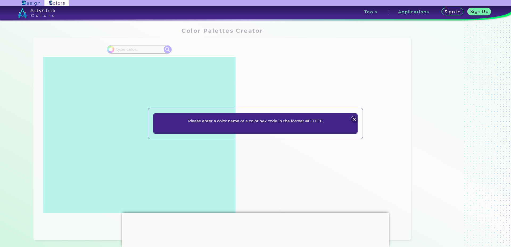
scroll to position [292, 0]
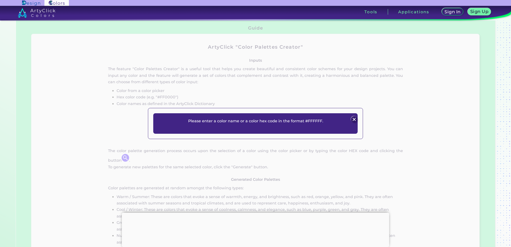
click at [357, 120] on div at bounding box center [353, 119] width 7 height 7
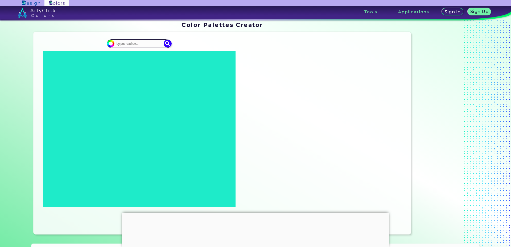
scroll to position [0, 0]
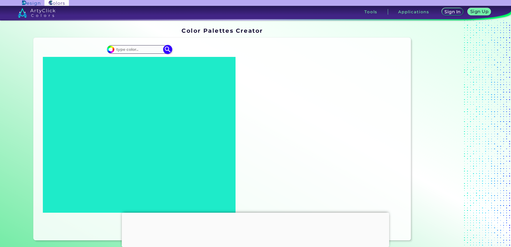
click at [141, 50] on input at bounding box center [138, 49] width 49 height 7
click at [141, 47] on input at bounding box center [138, 49] width 49 height 7
type input "[PERSON_NAME]"
type input "#000000"
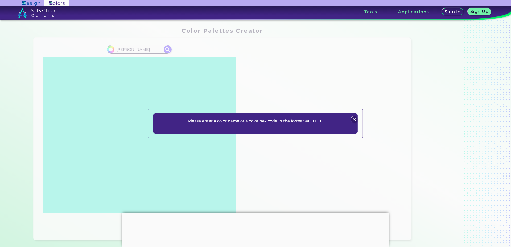
click at [352, 118] on img at bounding box center [353, 119] width 6 height 6
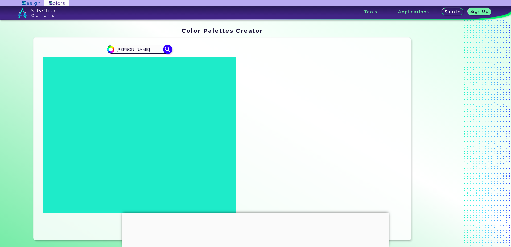
click at [115, 50] on input "[PERSON_NAME]" at bounding box center [138, 49] width 49 height 7
type input "#[PERSON_NAME]"
click at [167, 49] on img at bounding box center [167, 49] width 9 height 9
type input "#000000"
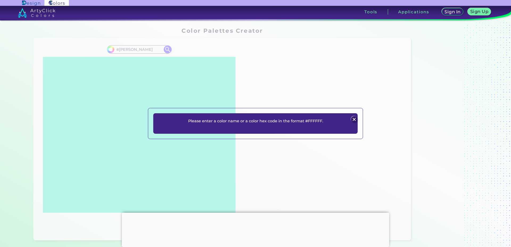
drag, startPoint x: 353, startPoint y: 121, endPoint x: 345, endPoint y: 114, distance: 11.5
click at [353, 121] on img at bounding box center [353, 119] width 6 height 6
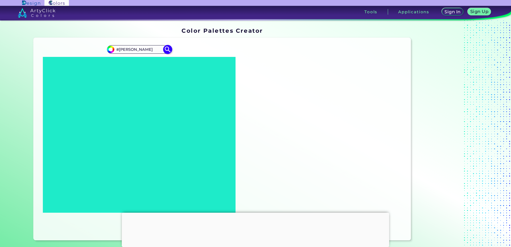
drag, startPoint x: 148, startPoint y: 49, endPoint x: 117, endPoint y: 47, distance: 31.4
click at [117, 47] on input "#[PERSON_NAME]" at bounding box center [138, 49] width 49 height 7
type input "#98800"
click at [168, 49] on img at bounding box center [167, 49] width 9 height 9
type input "#000000"
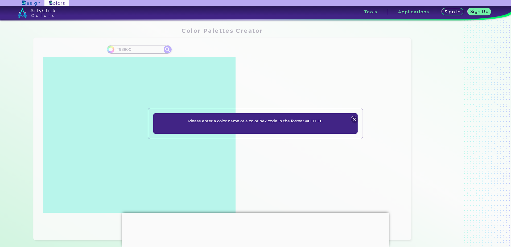
click at [351, 119] on img at bounding box center [353, 119] width 6 height 6
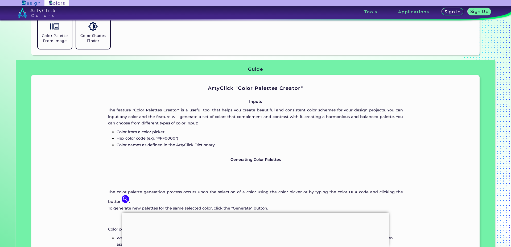
scroll to position [346, 0]
